Goal: Navigation & Orientation: Find specific page/section

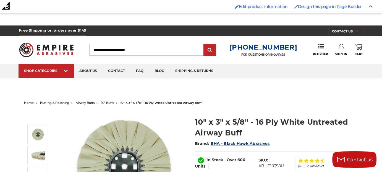
click at [60, 49] on img at bounding box center [46, 49] width 54 height 21
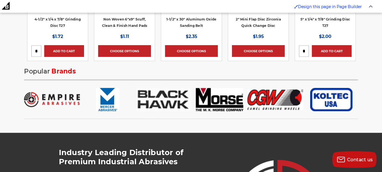
scroll to position [919, 0]
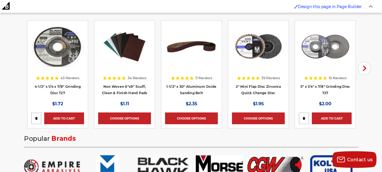
click at [125, 48] on img at bounding box center [124, 46] width 53 height 44
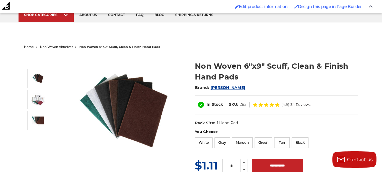
scroll to position [61, 0]
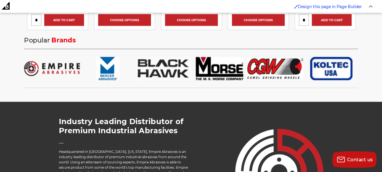
scroll to position [1025, 0]
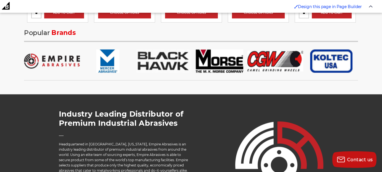
click at [150, 60] on img at bounding box center [164, 60] width 56 height 23
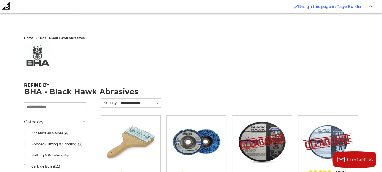
scroll to position [59, 0]
